Goal: Transaction & Acquisition: Purchase product/service

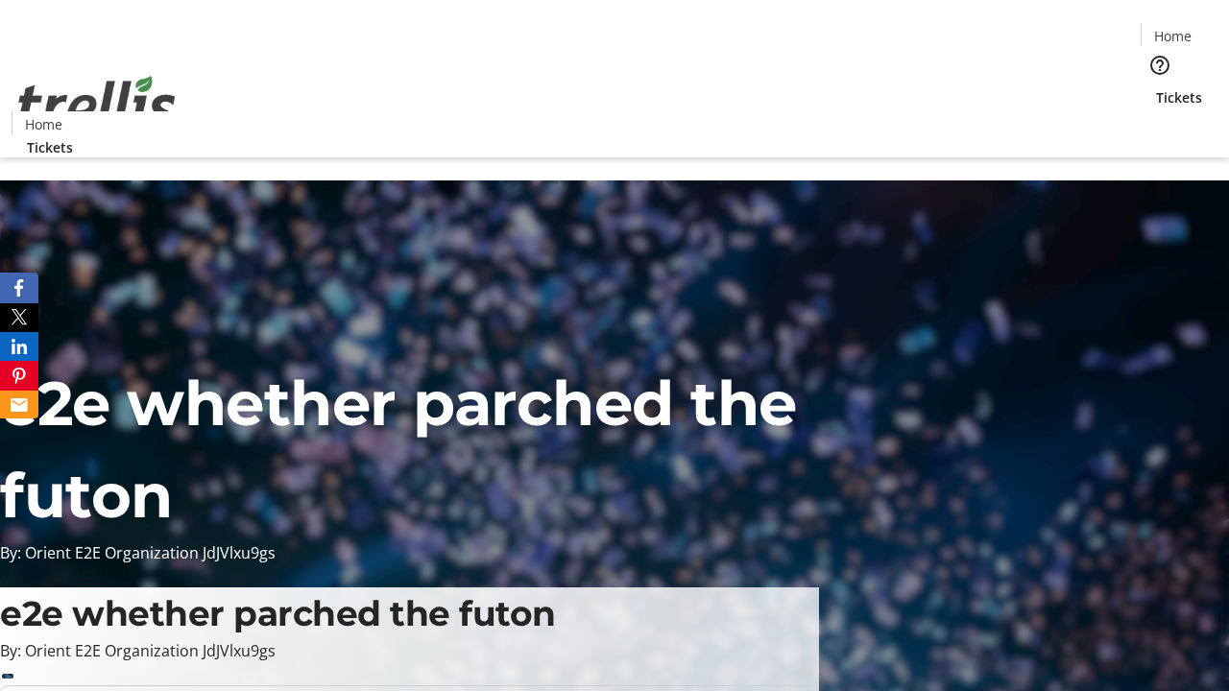
click at [1156, 87] on span "Tickets" at bounding box center [1179, 97] width 46 height 20
